Goal: Task Accomplishment & Management: Manage account settings

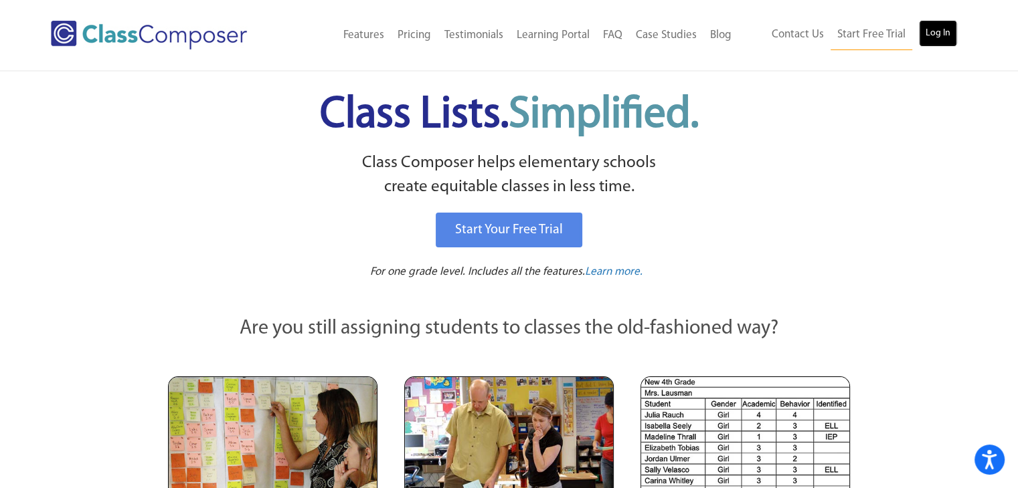
click at [941, 33] on link "Log In" at bounding box center [938, 33] width 38 height 27
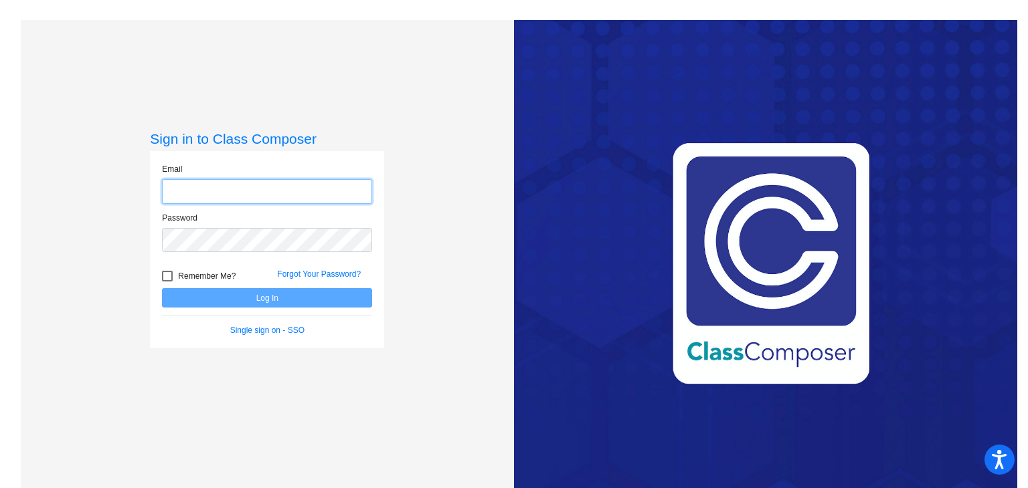
type input "twhitehead@sintonisd.net"
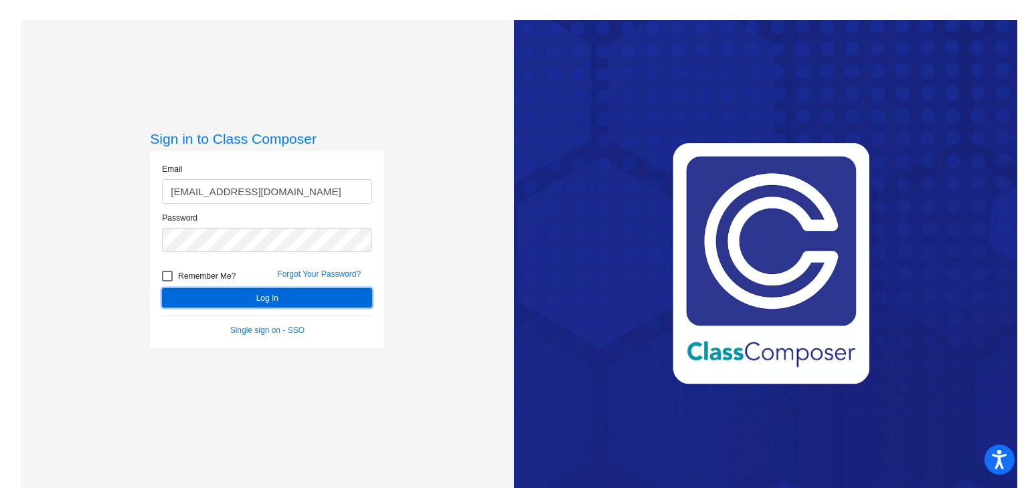
click at [274, 303] on button "Log In" at bounding box center [267, 297] width 210 height 19
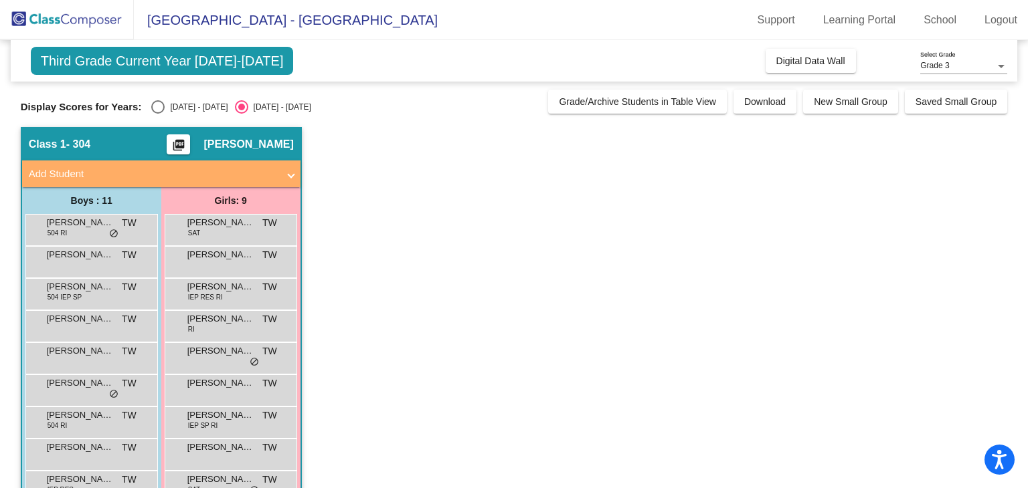
scroll to position [8, 0]
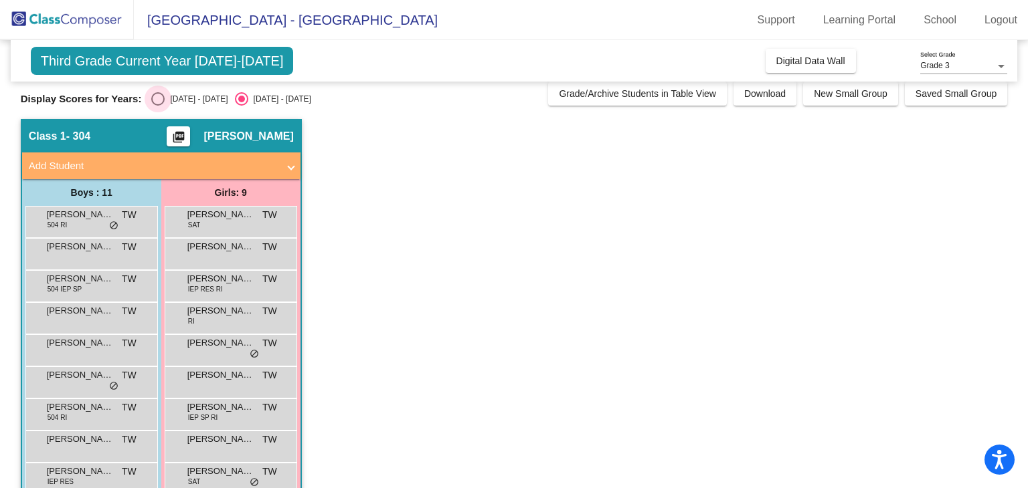
click at [155, 97] on div "Select an option" at bounding box center [157, 98] width 13 height 13
click at [157, 106] on input "2024 - 2025" at bounding box center [157, 106] width 1 height 1
radio input "true"
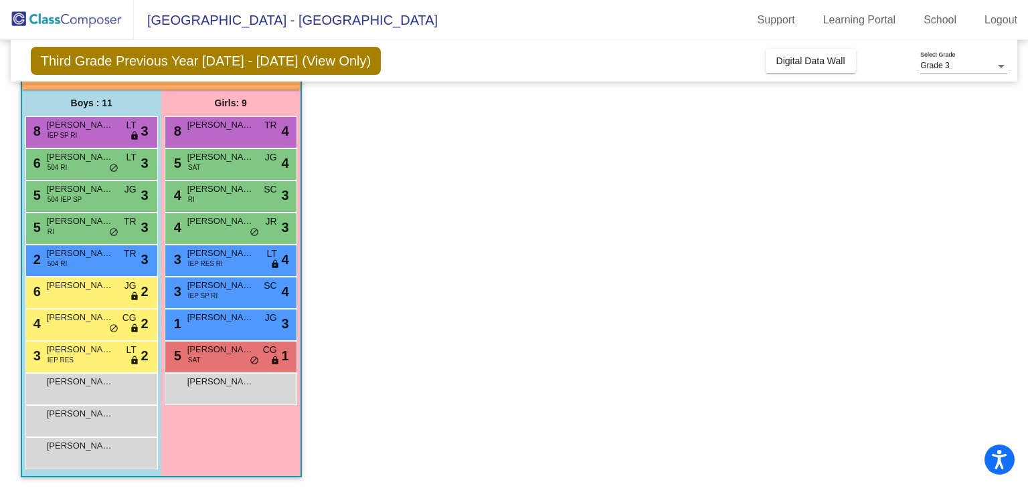
scroll to position [100, 0]
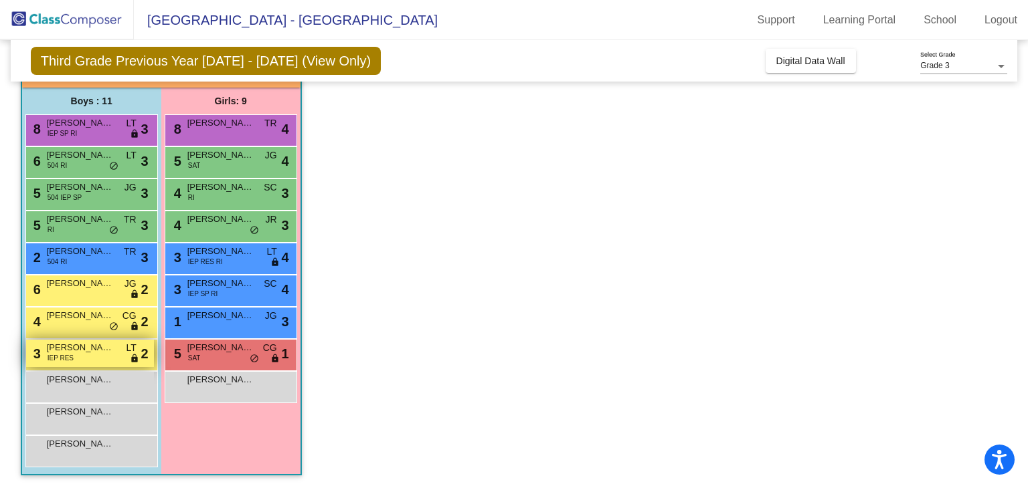
click at [74, 353] on span "Nathan Brock" at bounding box center [80, 347] width 67 height 13
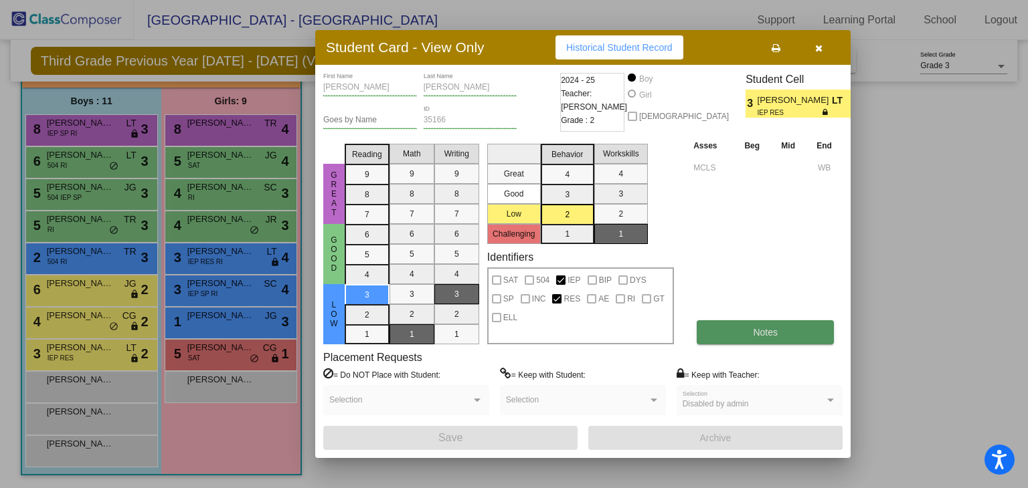
click at [798, 328] on button "Notes" at bounding box center [764, 332] width 137 height 24
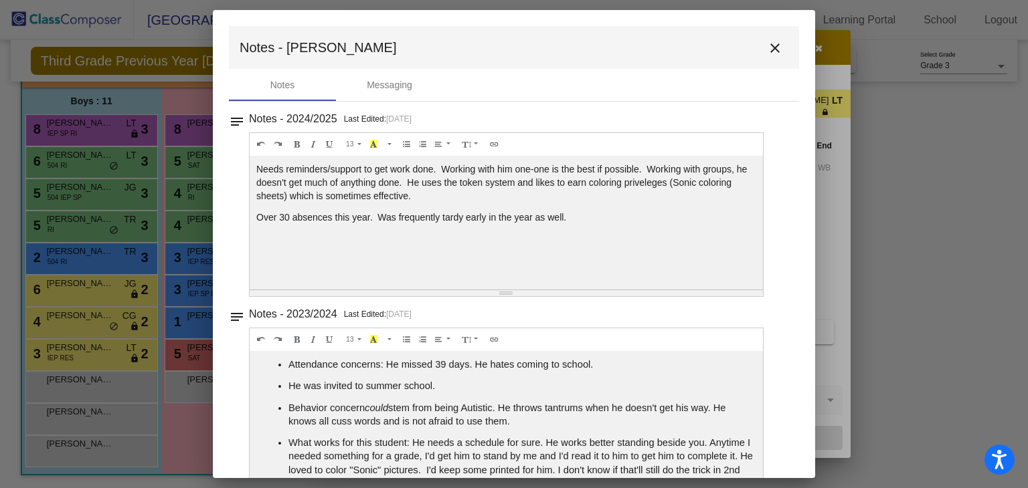
click at [787, 4] on div at bounding box center [514, 244] width 1028 height 488
click at [767, 45] on mat-icon "close" at bounding box center [775, 48] width 16 height 16
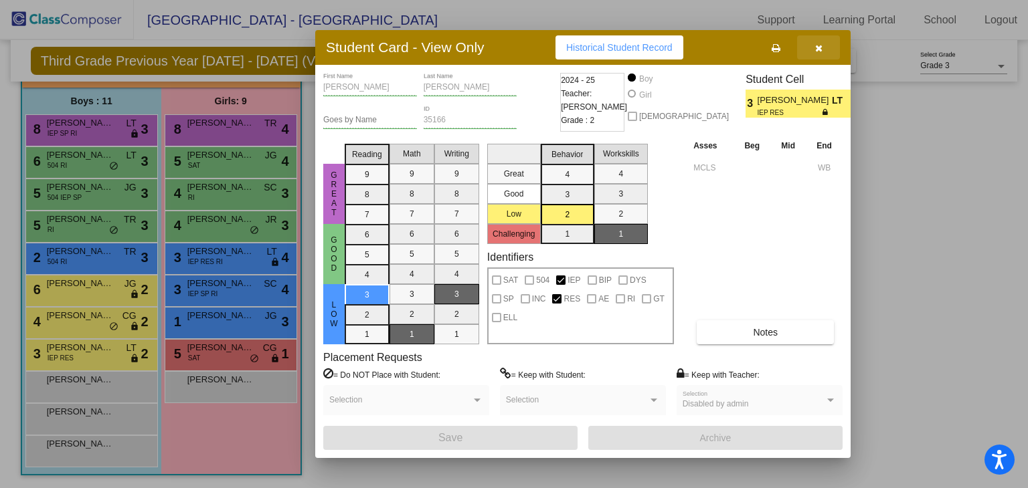
click at [818, 45] on icon "button" at bounding box center [818, 47] width 7 height 9
